Goal: Navigation & Orientation: Find specific page/section

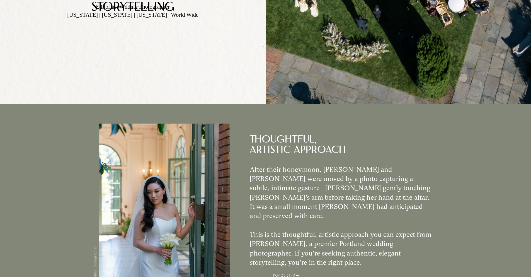
scroll to position [554, 0]
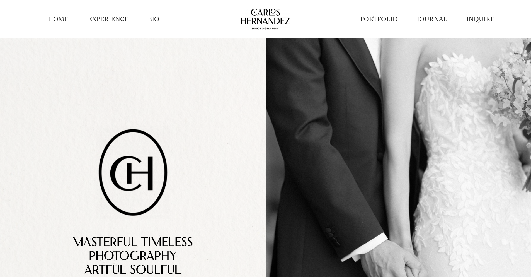
click at [154, 19] on link "BIO" at bounding box center [154, 19] width 12 height 9
click at [378, 19] on link "PORTFOLIO" at bounding box center [379, 19] width 38 height 9
click at [480, 19] on link "INQUIRE" at bounding box center [480, 19] width 28 height 9
